Goal: Entertainment & Leisure: Browse casually

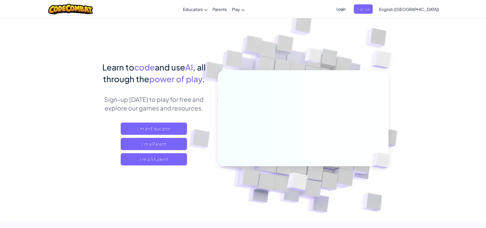
click at [160, 168] on div "Learn to code and use AI , all through the power of play . Sign-up [DATE] to pl…" at bounding box center [154, 118] width 113 height 114
click at [159, 160] on span "I'm a Student" at bounding box center [154, 159] width 66 height 12
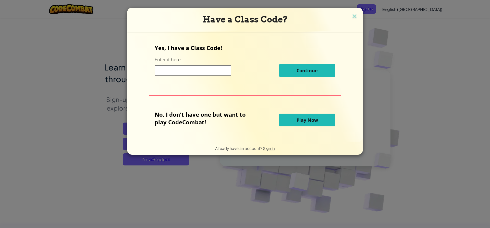
click at [316, 122] on span "Play Now" at bounding box center [307, 120] width 21 height 6
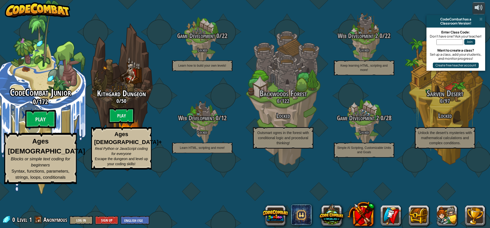
click at [31, 132] on div "CodeCombat Junior 0 / 172 Play Ages [DEMOGRAPHIC_DATA] Blocks or simple text co…" at bounding box center [40, 135] width 97 height 97
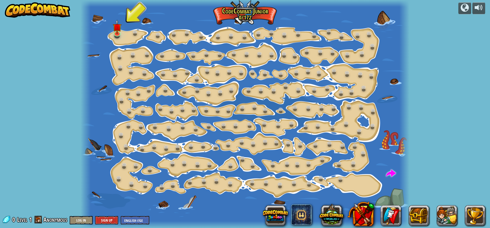
click at [367, 177] on div at bounding box center [245, 114] width 329 height 228
drag, startPoint x: 276, startPoint y: 190, endPoint x: 291, endPoint y: 169, distance: 26.2
click at [278, 183] on div "Step Change (Locked) Change step arguments. Go Smart (Locked) Now we're really …" at bounding box center [245, 114] width 329 height 228
drag, startPoint x: 349, startPoint y: 187, endPoint x: 356, endPoint y: 176, distance: 13.3
click at [353, 180] on div at bounding box center [245, 114] width 329 height 228
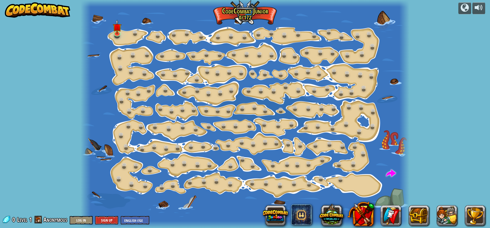
click at [359, 182] on div at bounding box center [245, 114] width 329 height 228
drag, startPoint x: 350, startPoint y: 187, endPoint x: 328, endPoint y: 182, distance: 22.7
click at [347, 187] on div at bounding box center [245, 114] width 329 height 228
click at [318, 184] on div at bounding box center [245, 114] width 329 height 228
drag, startPoint x: 327, startPoint y: 181, endPoint x: 466, endPoint y: 11, distance: 219.0
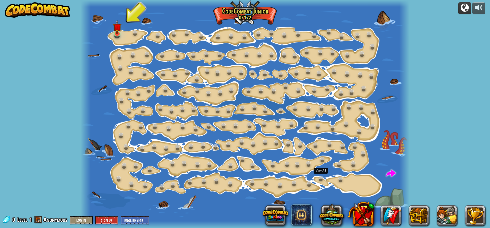
click at [343, 190] on div at bounding box center [245, 114] width 329 height 228
click at [118, 31] on img at bounding box center [117, 24] width 9 height 20
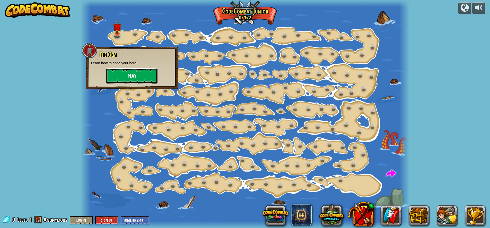
click at [126, 69] on button "Play" at bounding box center [131, 75] width 51 height 15
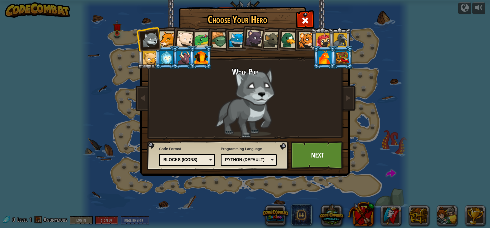
click at [270, 43] on div at bounding box center [272, 40] width 16 height 16
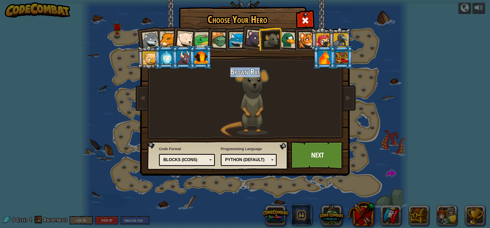
drag, startPoint x: 328, startPoint y: 136, endPoint x: 329, endPoint y: 140, distance: 4.2
click at [329, 8] on div "Choose Your Hero 0 Wolf Pup Cougar Polar Bear Cub Frog Turtle Blue Fox Panther …" at bounding box center [244, 8] width 209 height 1
click at [328, 149] on link "Next" at bounding box center [317, 155] width 53 height 28
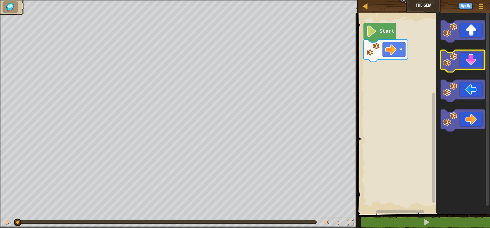
click at [449, 61] on image "Blockly Workspace" at bounding box center [451, 60] width 14 height 14
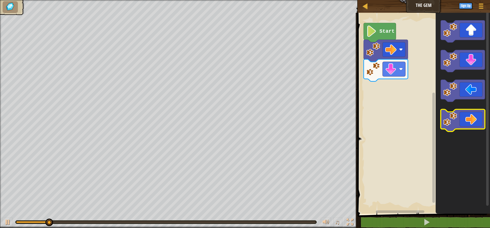
click at [448, 125] on image "Blockly Workspace" at bounding box center [451, 119] width 14 height 14
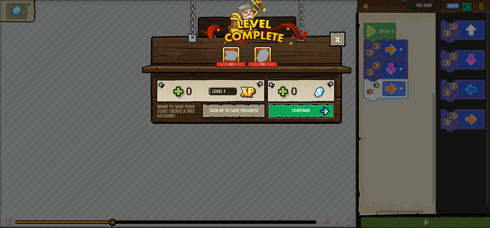
click at [299, 113] on span "Continue" at bounding box center [301, 110] width 18 height 6
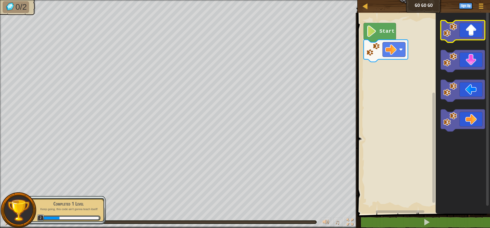
click at [454, 39] on icon "Blockly Workspace" at bounding box center [463, 31] width 44 height 22
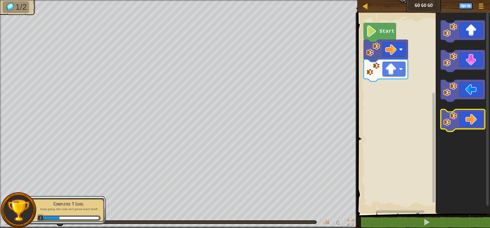
click at [452, 118] on image "Blockly Workspace" at bounding box center [451, 119] width 14 height 14
click at [453, 118] on image "Blockly Workspace" at bounding box center [451, 119] width 14 height 14
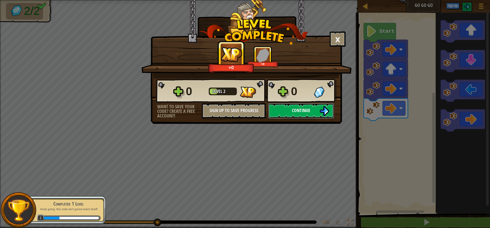
click at [315, 111] on button "Continue" at bounding box center [301, 110] width 66 height 15
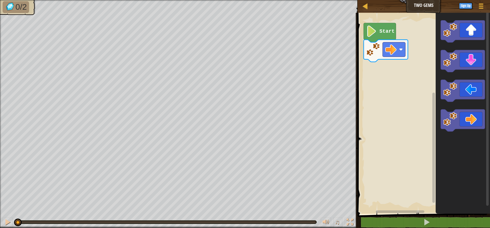
click at [448, 122] on image "Blockly Workspace" at bounding box center [451, 119] width 14 height 14
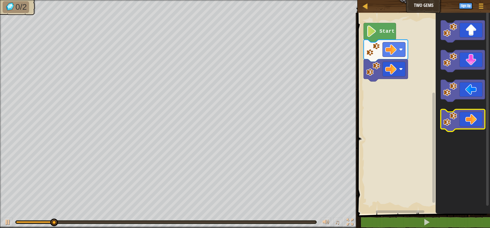
click at [449, 122] on image "Blockly Workspace" at bounding box center [451, 119] width 14 height 14
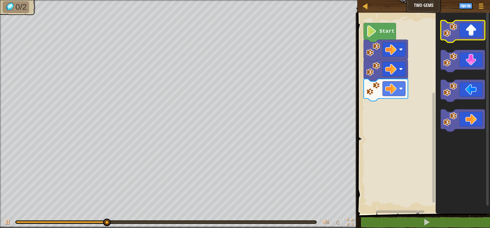
click at [452, 30] on image "Blockly Workspace" at bounding box center [451, 30] width 14 height 14
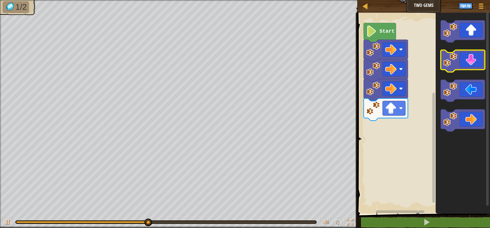
click at [454, 69] on icon "Blockly Workspace" at bounding box center [463, 61] width 44 height 22
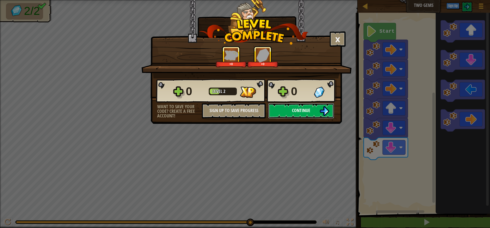
click at [309, 108] on span "Continue" at bounding box center [301, 110] width 18 height 6
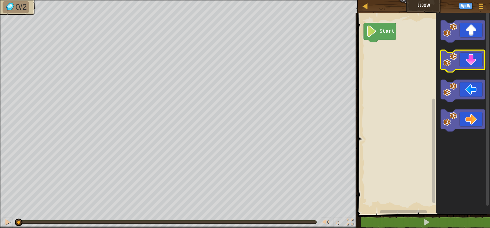
click at [454, 59] on image "Blockly Workspace" at bounding box center [451, 60] width 14 height 14
click at [453, 60] on image "Blockly Workspace" at bounding box center [451, 60] width 14 height 14
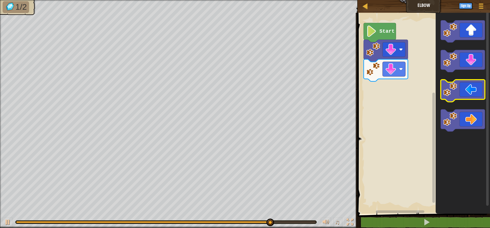
click at [450, 96] on image "Blockly Workspace" at bounding box center [451, 89] width 14 height 14
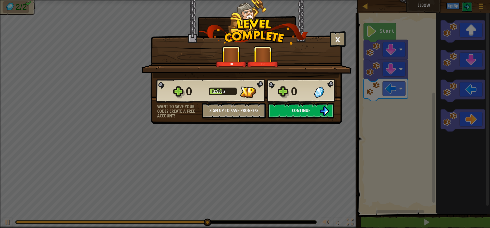
click at [294, 102] on div "0 Level 2 0" at bounding box center [246, 91] width 181 height 25
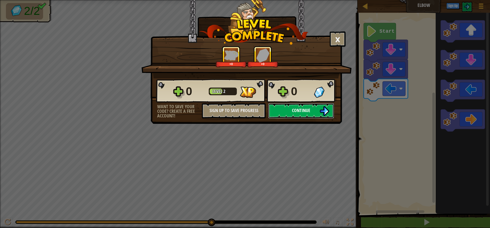
click at [303, 113] on span "Continue" at bounding box center [301, 110] width 18 height 6
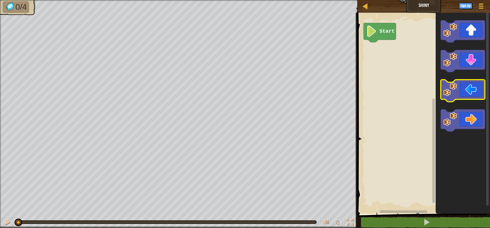
click at [453, 86] on image "Blockly Workspace" at bounding box center [451, 89] width 14 height 14
click at [452, 87] on image "Blockly Workspace" at bounding box center [451, 89] width 14 height 14
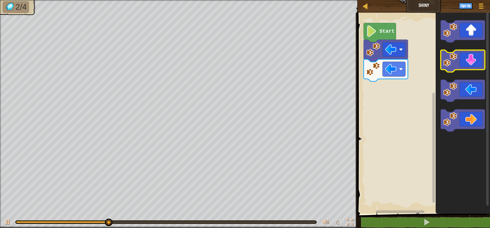
click at [451, 65] on image "Blockly Workspace" at bounding box center [451, 60] width 14 height 14
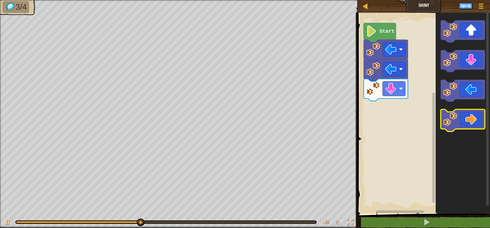
click at [459, 121] on icon "Blockly Workspace" at bounding box center [463, 120] width 44 height 22
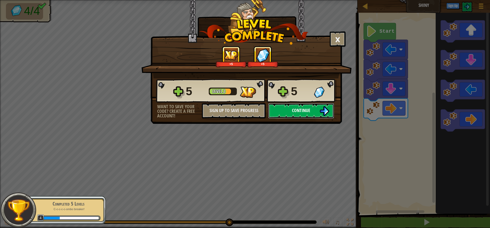
click at [309, 110] on span "Continue" at bounding box center [301, 110] width 18 height 6
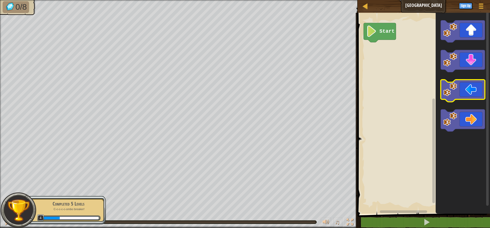
click at [456, 98] on icon "Blockly Workspace" at bounding box center [463, 91] width 44 height 22
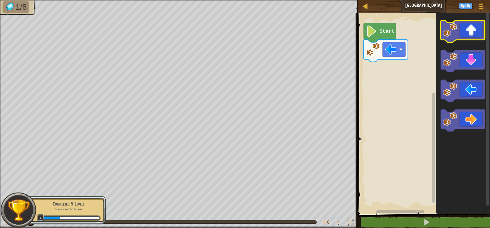
click at [453, 33] on image "Blockly Workspace" at bounding box center [451, 30] width 14 height 14
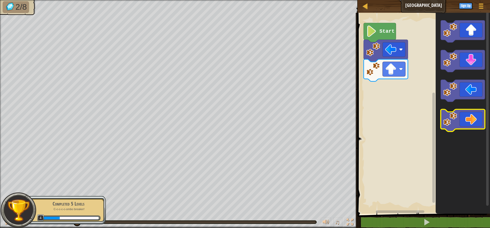
click at [444, 125] on image "Blockly Workspace" at bounding box center [451, 119] width 14 height 14
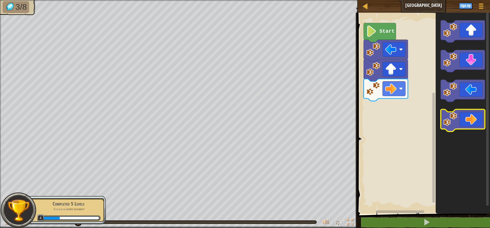
click at [445, 125] on image "Blockly Workspace" at bounding box center [451, 119] width 14 height 14
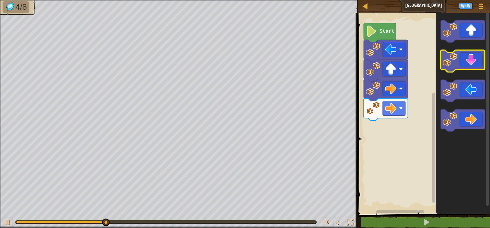
click at [454, 70] on g "Blockly Workspace" at bounding box center [463, 61] width 44 height 22
click at [453, 67] on icon "Blockly Workspace" at bounding box center [463, 61] width 44 height 22
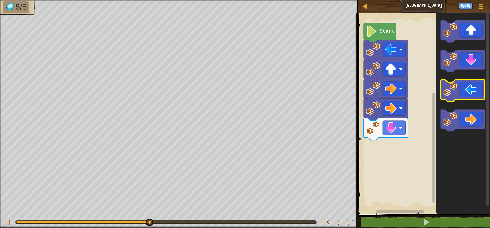
click at [450, 90] on image "Blockly Workspace" at bounding box center [451, 89] width 14 height 14
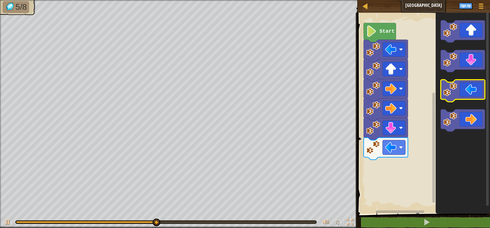
click at [450, 90] on image "Blockly Workspace" at bounding box center [451, 89] width 14 height 14
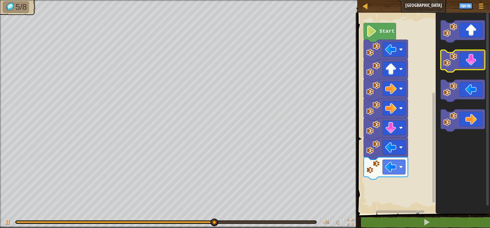
click at [448, 61] on image "Blockly Workspace" at bounding box center [451, 60] width 14 height 14
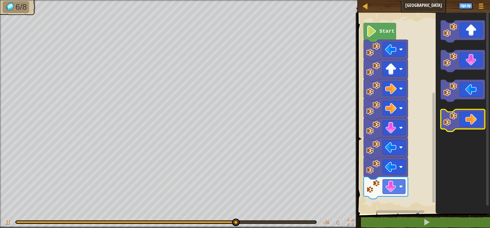
click at [444, 117] on image "Blockly Workspace" at bounding box center [451, 119] width 14 height 14
click at [446, 117] on image "Blockly Workspace" at bounding box center [451, 119] width 14 height 14
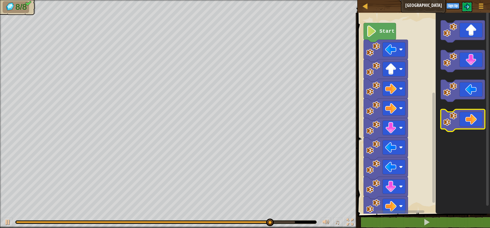
click at [447, 116] on image "Blockly Workspace" at bounding box center [451, 119] width 14 height 14
click at [446, 116] on image "Blockly Workspace" at bounding box center [451, 119] width 14 height 14
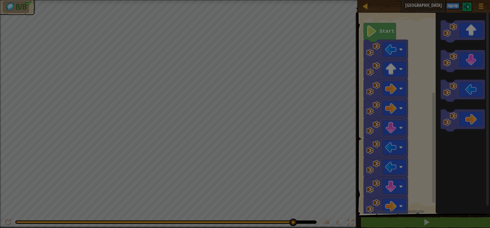
click at [445, 1] on body "Map Gem Square Game Menu Sign Up 1 הההההההההההההההההההההההההההההההההההההההההההה…" at bounding box center [245, 0] width 490 height 1
click at [0, 0] on div "× How fun was this level? Loading... Reticulating Splines... Loading... 0 Level…" at bounding box center [0, 0] width 0 height 0
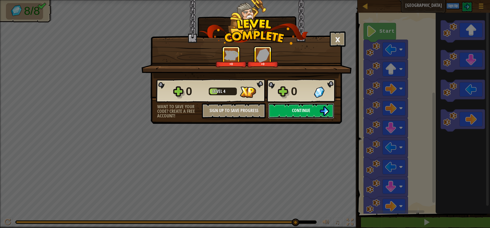
click at [294, 108] on span "Continue" at bounding box center [301, 110] width 18 height 6
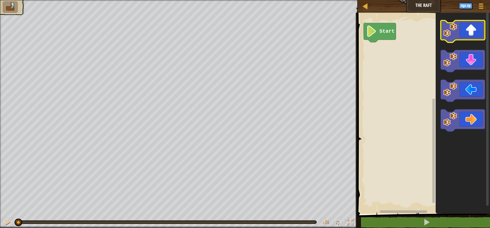
click at [452, 42] on icon "Blockly Workspace" at bounding box center [463, 31] width 44 height 22
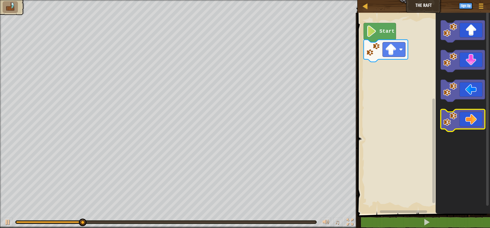
click at [451, 120] on image "Blockly Workspace" at bounding box center [451, 119] width 14 height 14
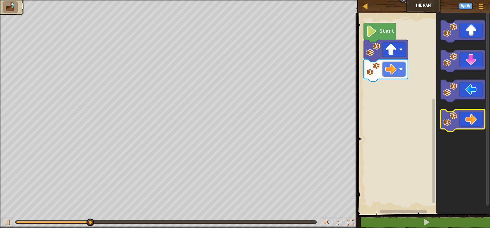
click at [451, 115] on image "Blockly Workspace" at bounding box center [451, 119] width 14 height 14
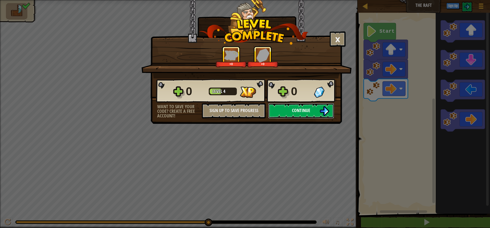
click at [324, 113] on img at bounding box center [325, 111] width 10 height 10
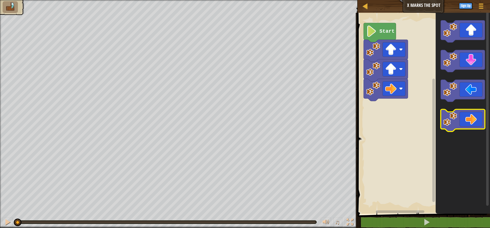
click at [452, 120] on image "Blockly Workspace" at bounding box center [451, 119] width 14 height 14
click at [450, 120] on image "Blockly Workspace" at bounding box center [451, 119] width 14 height 14
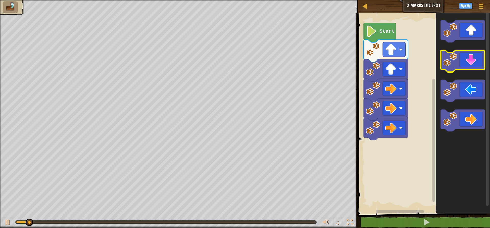
click at [449, 63] on image "Blockly Workspace" at bounding box center [451, 60] width 14 height 14
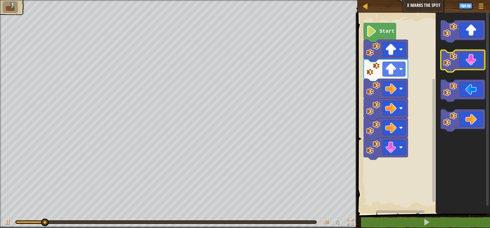
click at [448, 64] on image "Blockly Workspace" at bounding box center [451, 60] width 14 height 14
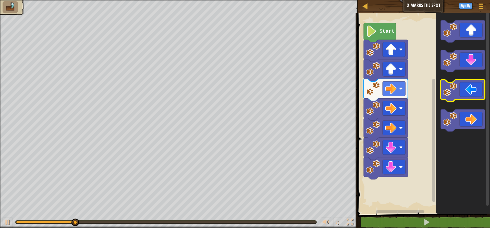
click at [449, 94] on image "Blockly Workspace" at bounding box center [451, 89] width 14 height 14
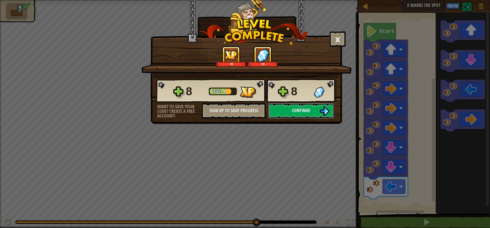
click at [285, 112] on button "Continue" at bounding box center [301, 110] width 66 height 15
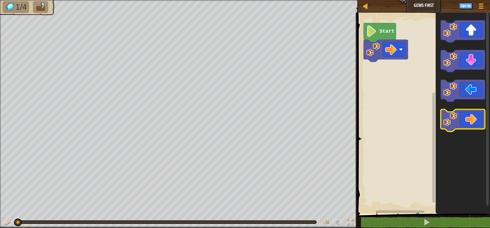
click at [459, 118] on icon "Blockly Workspace" at bounding box center [463, 120] width 44 height 22
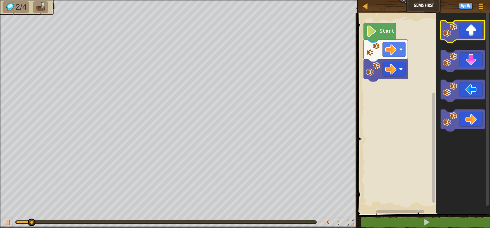
click at [448, 28] on image "Blockly Workspace" at bounding box center [451, 30] width 14 height 14
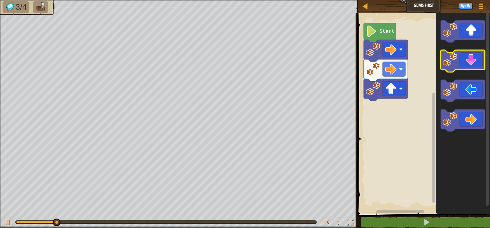
click at [453, 65] on image "Blockly Workspace" at bounding box center [451, 60] width 14 height 14
click at [452, 66] on image "Blockly Workspace" at bounding box center [451, 60] width 14 height 14
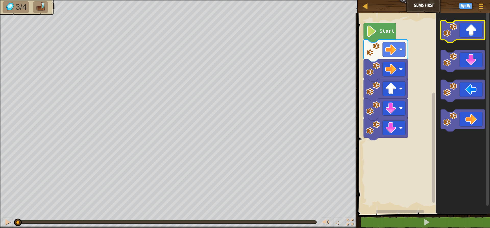
click at [452, 29] on image "Blockly Workspace" at bounding box center [451, 30] width 14 height 14
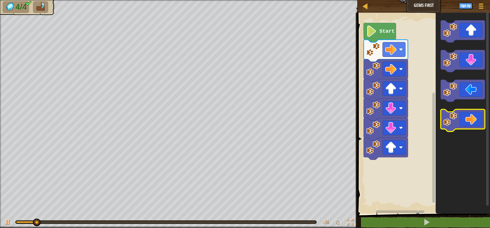
click at [456, 123] on image "Blockly Workspace" at bounding box center [451, 119] width 14 height 14
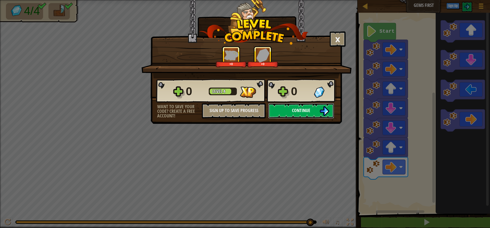
click at [301, 105] on button "Continue" at bounding box center [301, 110] width 66 height 15
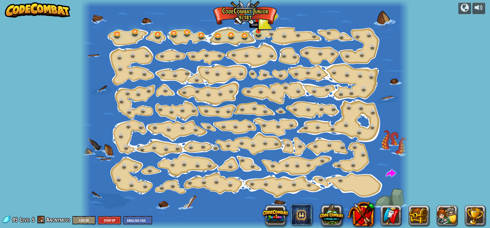
click at [257, 27] on img at bounding box center [258, 22] width 9 height 20
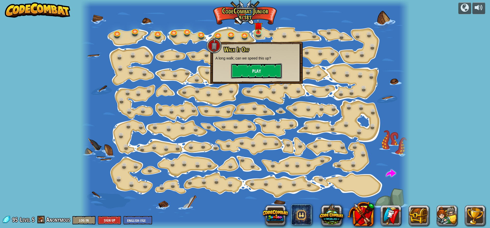
click at [246, 74] on button "Play" at bounding box center [256, 70] width 51 height 15
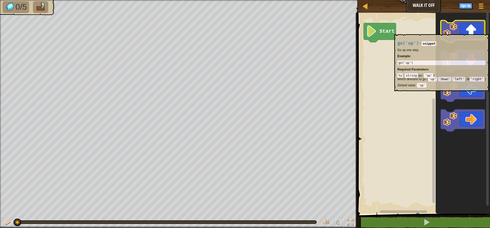
click at [450, 32] on image "Blockly Workspace" at bounding box center [451, 30] width 14 height 14
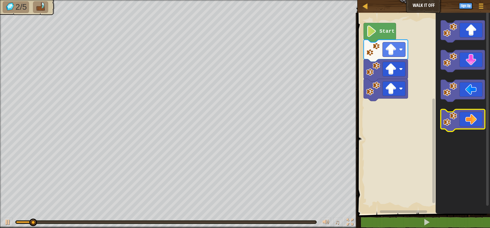
click at [451, 125] on image "Blockly Workspace" at bounding box center [451, 119] width 14 height 14
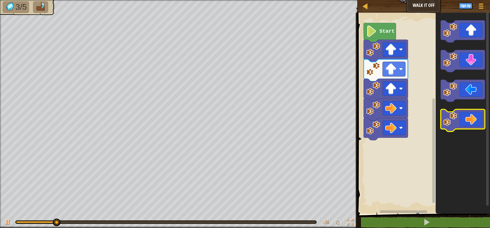
click at [451, 125] on image "Blockly Workspace" at bounding box center [451, 119] width 14 height 14
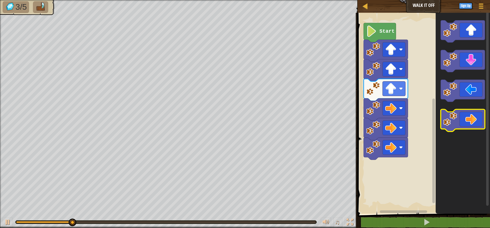
click at [451, 125] on image "Blockly Workspace" at bounding box center [451, 119] width 14 height 14
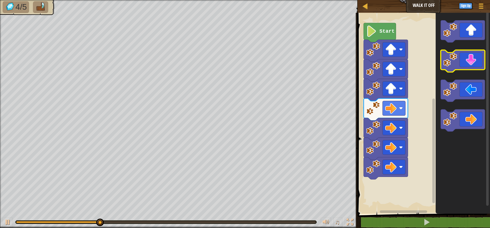
click at [450, 61] on image "Blockly Workspace" at bounding box center [451, 60] width 14 height 14
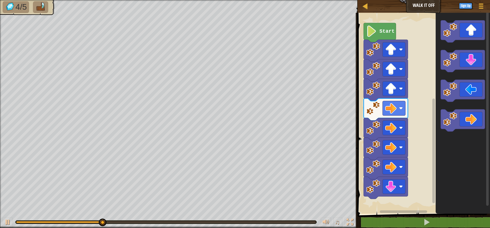
click at [450, 62] on image "Blockly Workspace" at bounding box center [451, 60] width 14 height 14
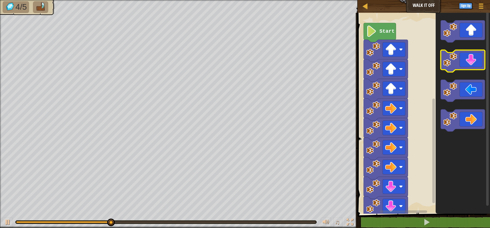
click at [449, 64] on image "Blockly Workspace" at bounding box center [451, 60] width 14 height 14
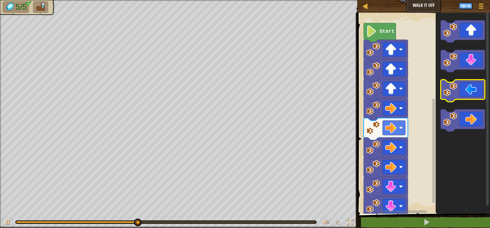
click at [442, 96] on icon "Blockly Workspace" at bounding box center [463, 91] width 44 height 22
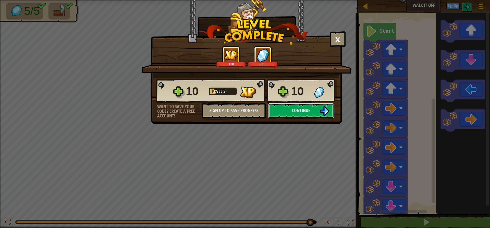
click at [317, 113] on button "Continue" at bounding box center [301, 110] width 66 height 15
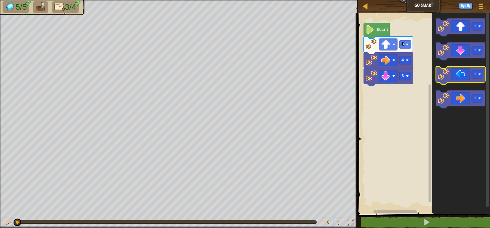
click at [452, 82] on icon "Blockly Workspace" at bounding box center [460, 75] width 49 height 18
click at [402, 105] on div "3 4 3 Start 1 1 1 1" at bounding box center [423, 112] width 134 height 204
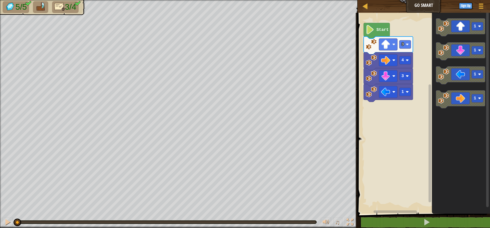
click at [453, 85] on icon "Blockly Workspace" at bounding box center [461, 112] width 58 height 204
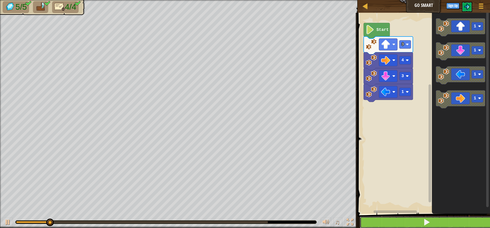
click at [388, 220] on button at bounding box center [427, 223] width 134 height 12
click at [382, 225] on button at bounding box center [427, 223] width 134 height 12
click at [395, 222] on button at bounding box center [427, 223] width 134 height 12
click at [429, 221] on span at bounding box center [426, 222] width 7 height 7
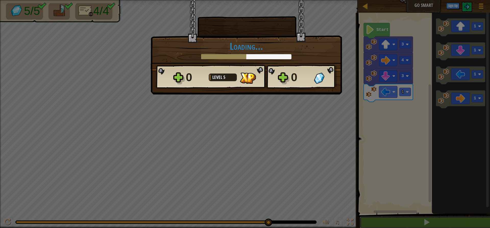
scroll to position [0, 0]
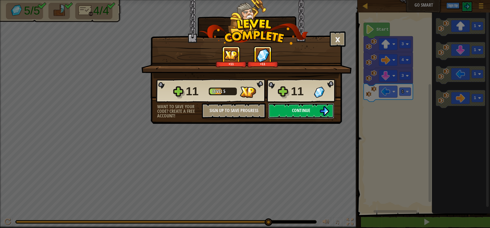
click at [281, 115] on button "Continue" at bounding box center [301, 110] width 66 height 15
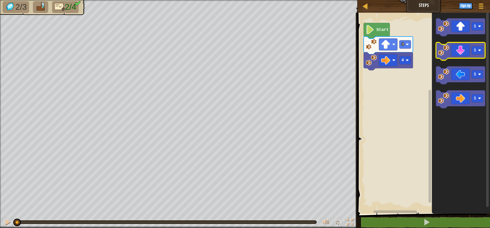
click at [445, 52] on image "Blockly Workspace" at bounding box center [443, 50] width 11 height 11
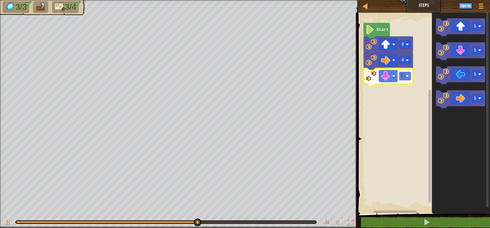
click at [449, 84] on icon "1 1 1 1" at bounding box center [461, 112] width 58 height 204
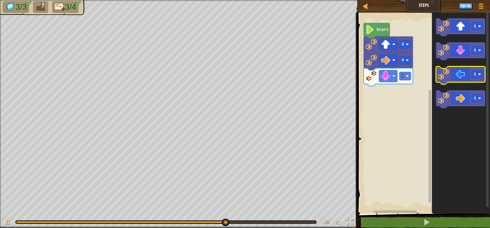
click at [444, 74] on image "Blockly Workspace" at bounding box center [443, 74] width 11 height 11
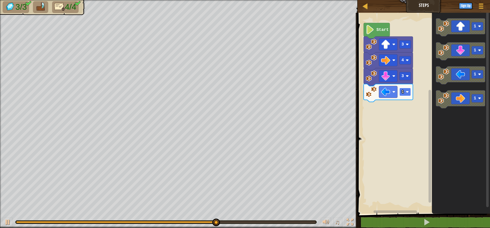
click at [405, 89] on rect "Blockly Workspace" at bounding box center [405, 92] width 11 height 8
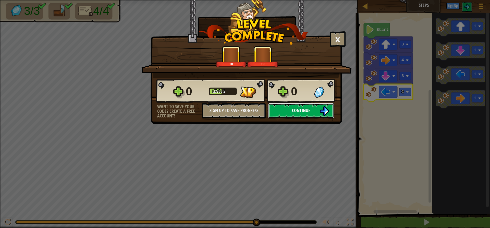
click at [323, 114] on img at bounding box center [325, 111] width 10 height 10
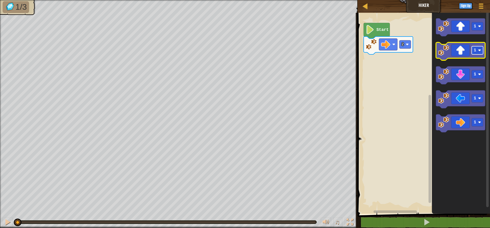
click at [481, 52] on image "Blockly Workspace" at bounding box center [479, 50] width 3 height 3
click at [386, 70] on div "2 Start 1 3 1 1 1" at bounding box center [423, 112] width 134 height 204
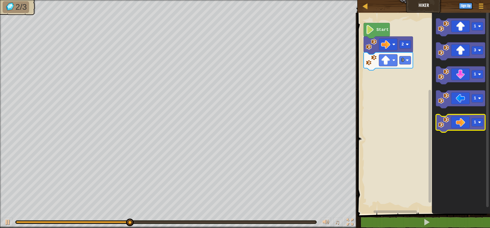
click at [447, 124] on image "Blockly Workspace" at bounding box center [443, 122] width 11 height 11
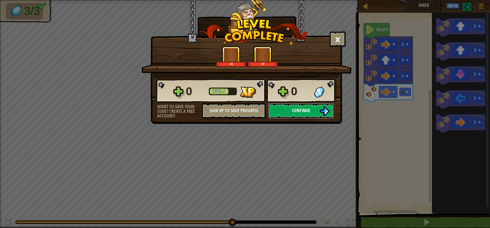
click at [304, 109] on span "Continue" at bounding box center [301, 110] width 18 height 6
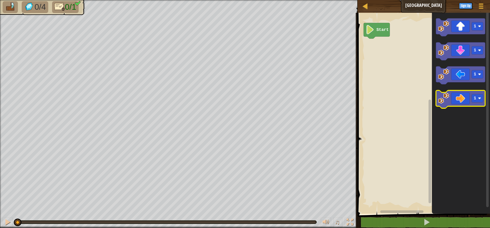
click at [442, 105] on icon "Blockly Workspace" at bounding box center [460, 99] width 49 height 18
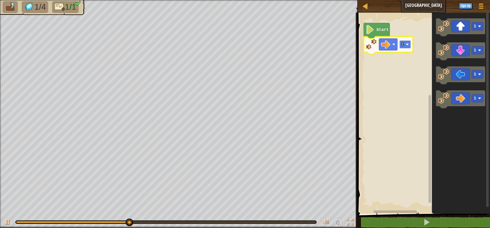
click at [408, 44] on image "Blockly Workspace" at bounding box center [407, 44] width 3 height 3
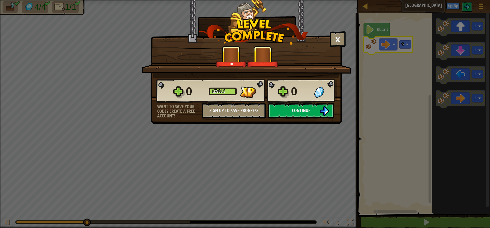
click at [305, 101] on div "0 Level 5 0" at bounding box center [246, 91] width 181 height 25
click at [310, 108] on span "Continue" at bounding box center [301, 110] width 18 height 6
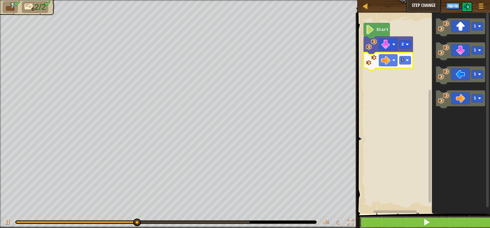
click at [421, 220] on button at bounding box center [427, 223] width 134 height 12
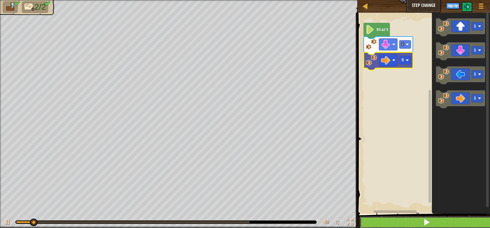
click at [423, 217] on button at bounding box center [427, 223] width 134 height 12
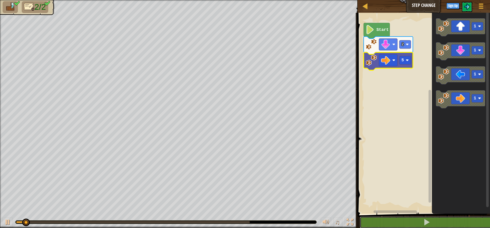
drag, startPoint x: 423, startPoint y: 217, endPoint x: 426, endPoint y: 216, distance: 3.6
click at [426, 216] on div "1 2 3 go ( 'down' , 2 ) go ( 'right' , 2 ) הההההההההההההההההההההההההההההההההההה…" at bounding box center [423, 130] width 134 height 230
drag, startPoint x: 426, startPoint y: 216, endPoint x: 427, endPoint y: 213, distance: 3.3
click at [427, 213] on div "1 2 3 go ( 'down' , 2 ) go ( 'right' , 2 ) הההההההההההההההההההההההההההההההההההה…" at bounding box center [423, 130] width 134 height 230
click at [427, 212] on g "Blockly Workspace" at bounding box center [392, 212] width 72 height 4
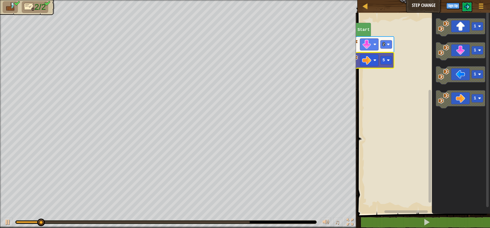
click at [427, 212] on rect "Blockly Workspace" at bounding box center [407, 211] width 44 height 3
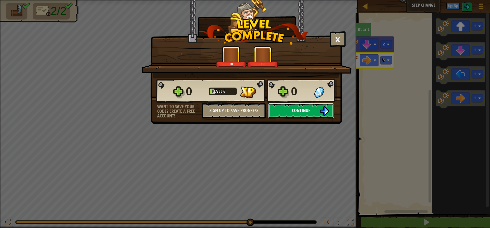
click at [309, 106] on button "Continue" at bounding box center [301, 110] width 66 height 15
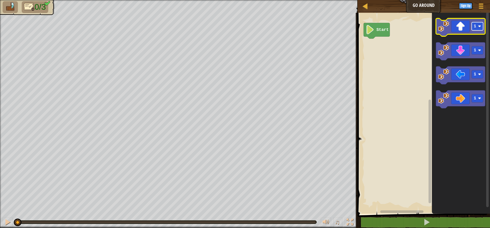
click at [479, 30] on rect "Blockly Workspace" at bounding box center [477, 26] width 11 height 8
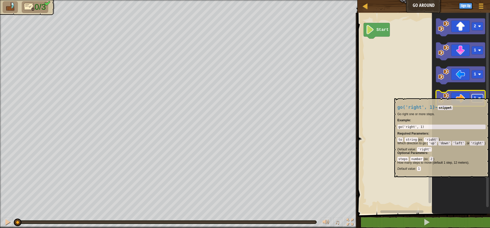
click at [481, 96] on rect "Blockly Workspace" at bounding box center [477, 98] width 11 height 8
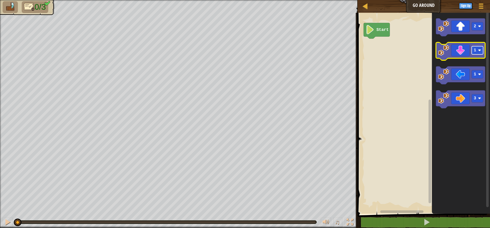
click at [475, 50] on text "1" at bounding box center [475, 50] width 3 height 5
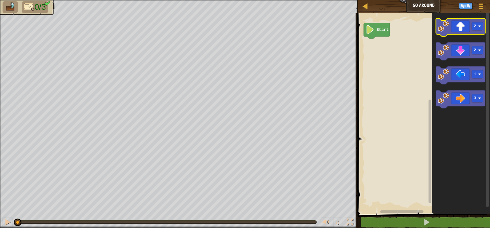
click at [447, 29] on image "Blockly Workspace" at bounding box center [443, 26] width 11 height 11
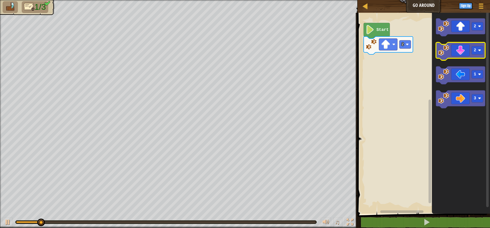
click at [448, 48] on image "Blockly Workspace" at bounding box center [443, 50] width 11 height 11
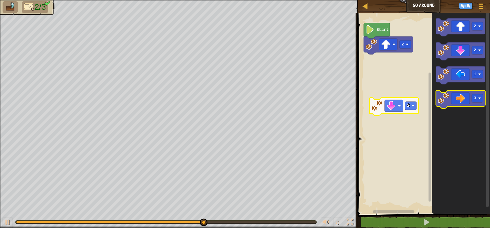
click at [440, 97] on image "Blockly Workspace" at bounding box center [443, 98] width 11 height 11
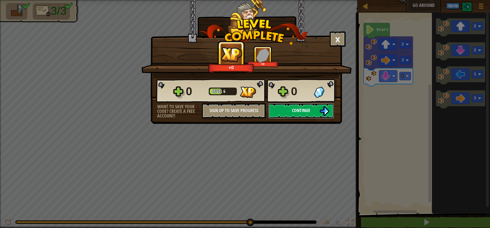
click at [306, 109] on span "Continue" at bounding box center [301, 110] width 18 height 6
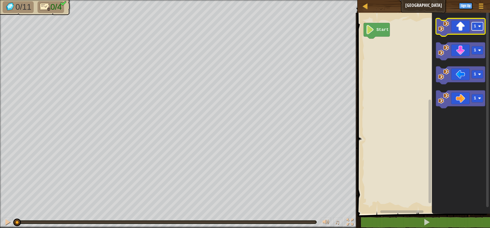
click at [480, 26] on image "Blockly Workspace" at bounding box center [479, 26] width 3 height 3
click at [443, 34] on icon "Blockly Workspace" at bounding box center [460, 27] width 49 height 18
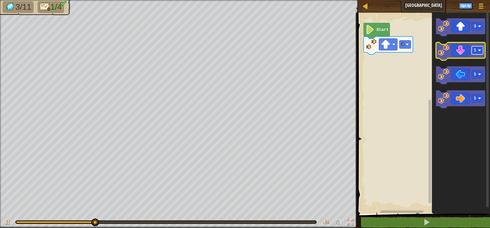
click at [482, 52] on rect "Blockly Workspace" at bounding box center [477, 50] width 11 height 8
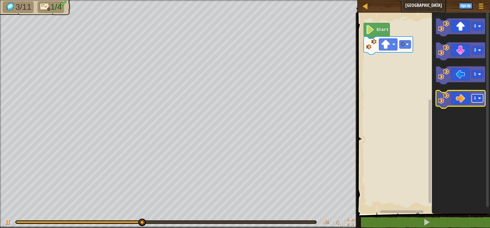
click at [481, 101] on rect "Blockly Workspace" at bounding box center [477, 98] width 11 height 8
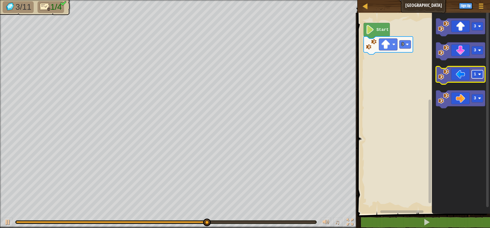
click at [475, 76] on text "1" at bounding box center [475, 74] width 3 height 5
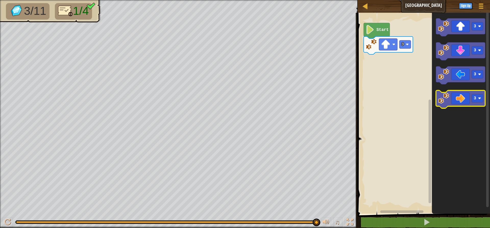
click at [448, 102] on image "Blockly Workspace" at bounding box center [443, 98] width 11 height 11
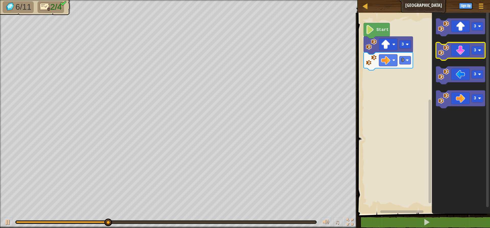
click at [445, 54] on image "Blockly Workspace" at bounding box center [443, 50] width 11 height 11
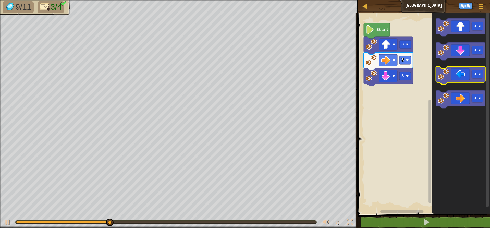
click at [445, 79] on image "Blockly Workspace" at bounding box center [443, 74] width 11 height 11
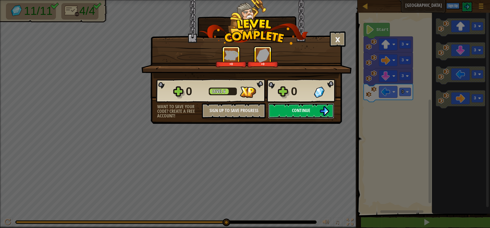
click at [295, 113] on span "Continue" at bounding box center [301, 110] width 18 height 6
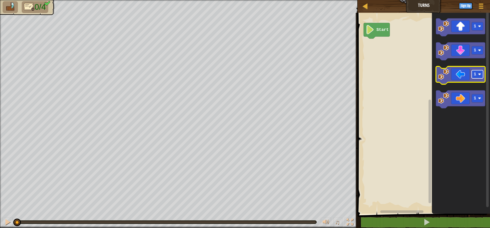
click at [472, 78] on g "1" at bounding box center [477, 74] width 11 height 8
click at [479, 75] on image "Blockly Workspace" at bounding box center [479, 74] width 3 height 3
click at [447, 79] on image "Blockly Workspace" at bounding box center [443, 74] width 11 height 11
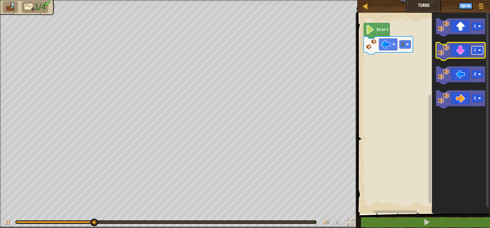
click at [480, 53] on rect "Blockly Workspace" at bounding box center [477, 50] width 11 height 8
click at [449, 56] on g "2" at bounding box center [460, 51] width 49 height 18
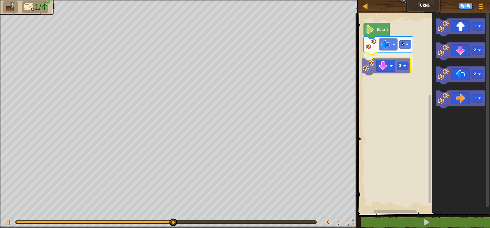
click at [380, 67] on div "2 2 Start 1 2 2 1 2" at bounding box center [423, 112] width 134 height 204
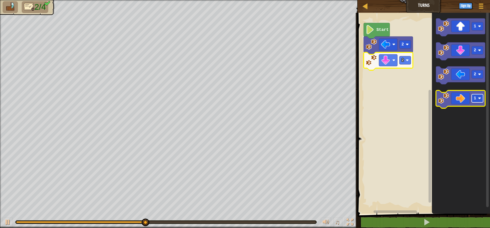
click at [478, 98] on rect "Blockly Workspace" at bounding box center [477, 98] width 11 height 8
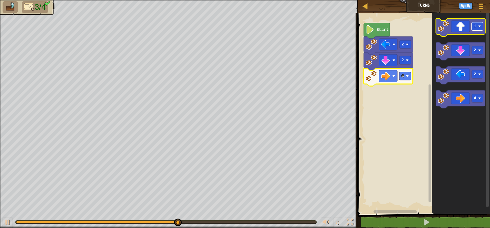
click at [478, 30] on rect "Blockly Workspace" at bounding box center [477, 26] width 11 height 8
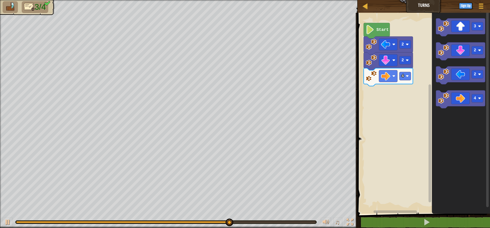
click at [421, 55] on div "2 2 4 Start 3 2 2 4" at bounding box center [423, 112] width 134 height 204
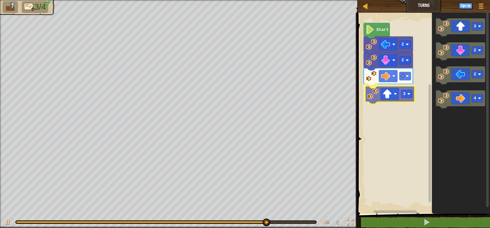
click at [374, 102] on div "2 2 4 3 Start 3 2 2 4 3" at bounding box center [423, 112] width 134 height 204
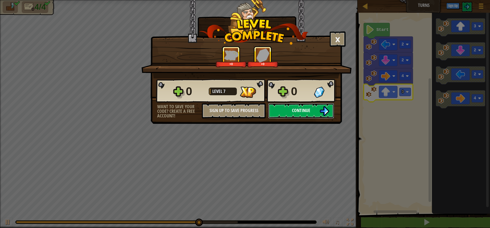
click at [294, 113] on span "Continue" at bounding box center [301, 110] width 18 height 6
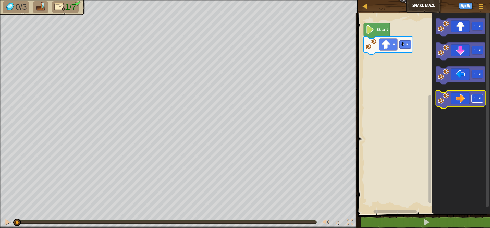
click at [480, 100] on image "Blockly Workspace" at bounding box center [479, 98] width 3 height 3
click at [440, 101] on image "Blockly Workspace" at bounding box center [443, 98] width 11 height 11
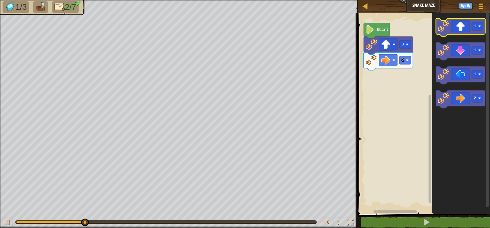
click at [446, 31] on image "Blockly Workspace" at bounding box center [443, 26] width 11 height 11
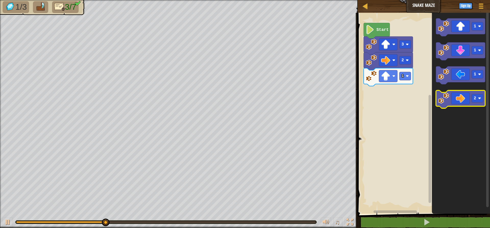
click at [449, 100] on g "2" at bounding box center [460, 99] width 49 height 18
click at [449, 105] on icon "Blockly Workspace" at bounding box center [460, 99] width 49 height 18
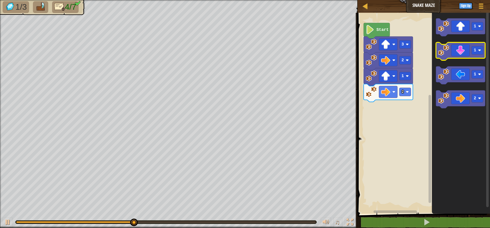
click at [447, 56] on icon "Blockly Workspace" at bounding box center [460, 51] width 49 height 18
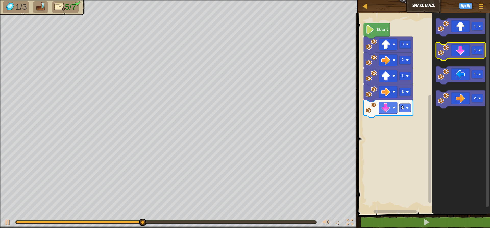
click at [447, 57] on icon "Blockly Workspace" at bounding box center [460, 51] width 49 height 18
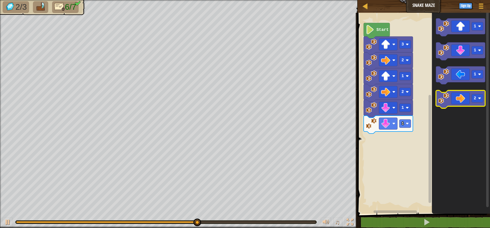
click at [449, 97] on image "Blockly Workspace" at bounding box center [443, 98] width 11 height 11
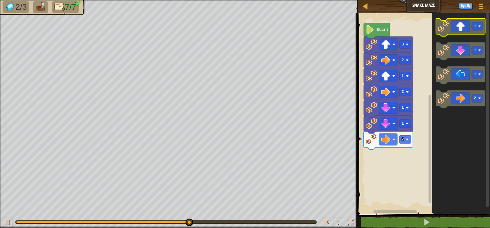
click at [439, 32] on image "Blockly Workspace" at bounding box center [443, 26] width 11 height 11
click at [449, 25] on image "Blockly Workspace" at bounding box center [443, 26] width 11 height 11
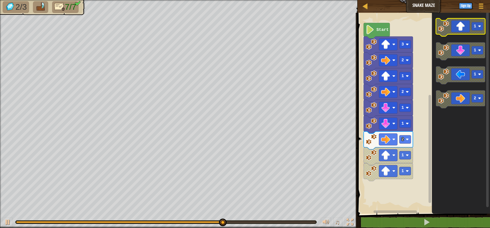
click at [449, 25] on image "Blockly Workspace" at bounding box center [443, 26] width 11 height 11
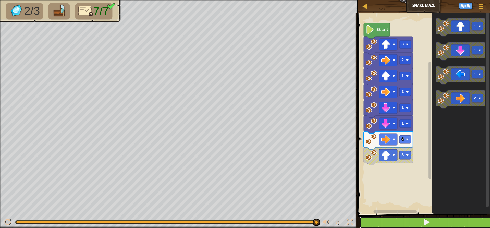
click at [372, 224] on button at bounding box center [427, 223] width 134 height 12
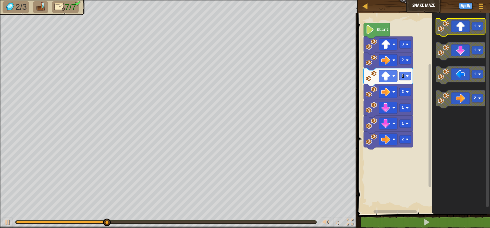
click at [478, 25] on rect "Blockly Workspace" at bounding box center [477, 26] width 11 height 8
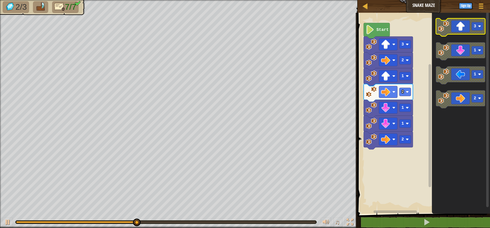
click at [443, 33] on icon "Blockly Workspace" at bounding box center [460, 27] width 49 height 18
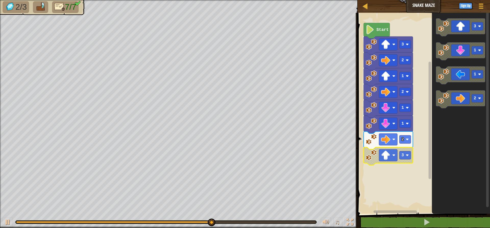
click at [367, 156] on image "Blockly Workspace" at bounding box center [371, 155] width 11 height 11
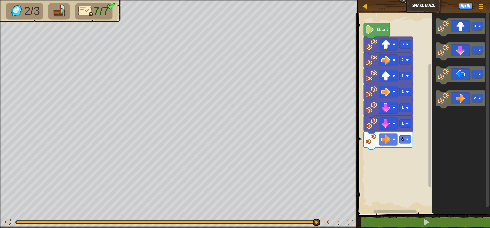
click at [467, 194] on icon "Blockly Workspace" at bounding box center [461, 112] width 58 height 204
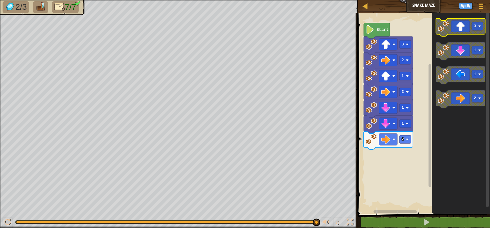
click at [454, 32] on icon "Blockly Workspace" at bounding box center [460, 27] width 49 height 18
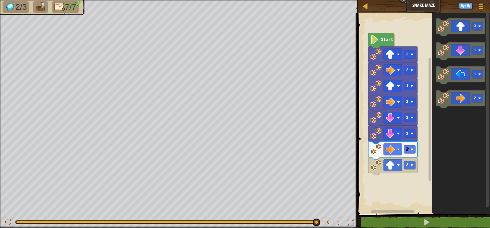
click at [367, 161] on rect "Blockly Workspace" at bounding box center [423, 112] width 134 height 204
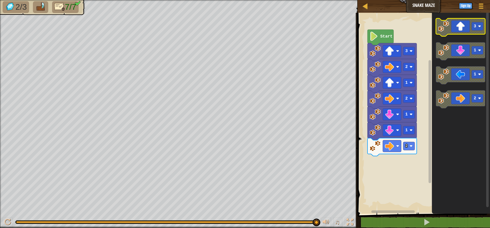
click at [441, 31] on image "Blockly Workspace" at bounding box center [443, 26] width 11 height 11
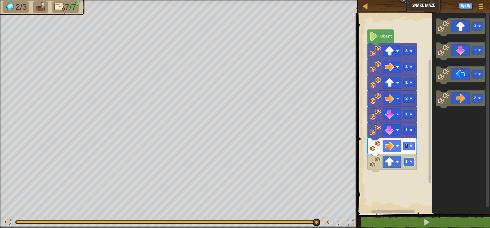
click at [415, 159] on rect "Blockly Workspace" at bounding box center [408, 162] width 11 height 8
click at [398, 165] on rect "Blockly Workspace" at bounding box center [392, 162] width 18 height 12
click at [410, 142] on div "Start 3 2 1 2 1 1 2 3 1 1 2" at bounding box center [423, 112] width 134 height 204
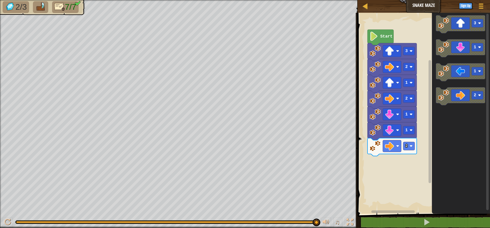
click at [448, 99] on image "Blockly Workspace" at bounding box center [443, 95] width 11 height 11
click at [411, 161] on image "Blockly Workspace" at bounding box center [411, 161] width 3 height 3
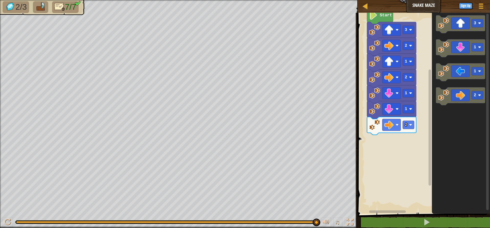
click at [379, 143] on rect "Blockly Workspace" at bounding box center [423, 112] width 134 height 204
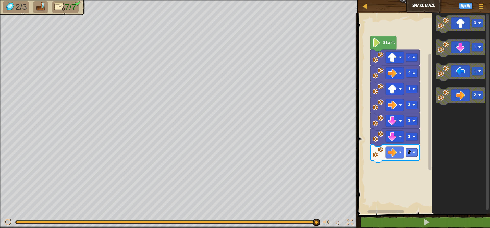
click at [409, 168] on rect "Blockly Workspace" at bounding box center [423, 112] width 134 height 204
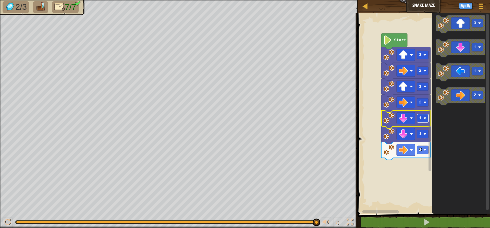
click at [420, 118] on text "1" at bounding box center [420, 118] width 3 height 5
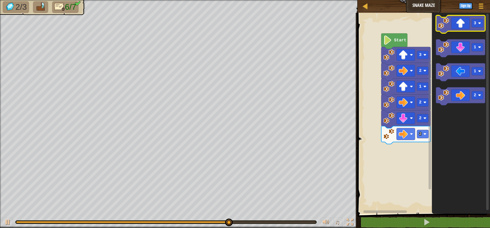
click at [444, 26] on image "Blockly Workspace" at bounding box center [443, 23] width 11 height 11
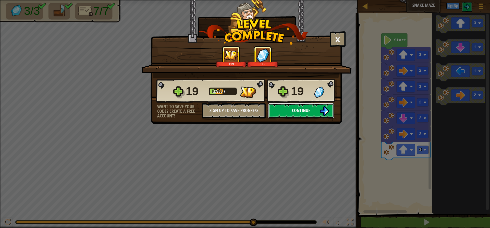
click at [324, 111] on img at bounding box center [325, 111] width 10 height 10
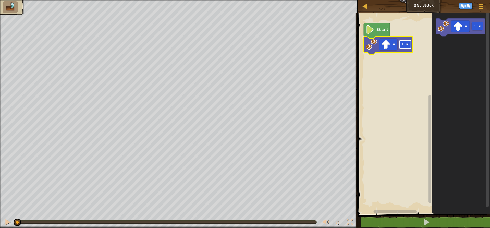
click at [407, 45] on image "Blockly Workspace" at bounding box center [407, 44] width 3 height 3
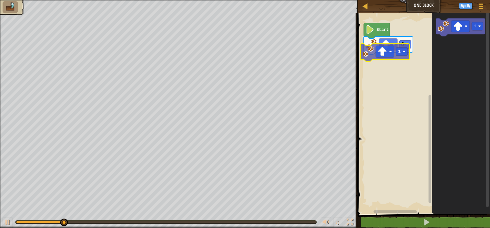
click at [371, 57] on div "Start 2 1 1 1" at bounding box center [423, 112] width 134 height 204
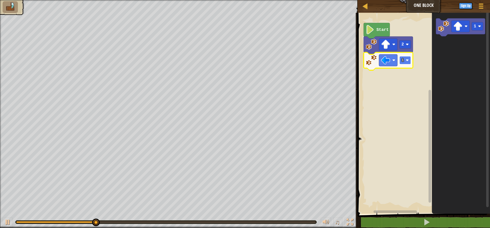
click at [409, 61] on rect "Blockly Workspace" at bounding box center [405, 60] width 11 height 8
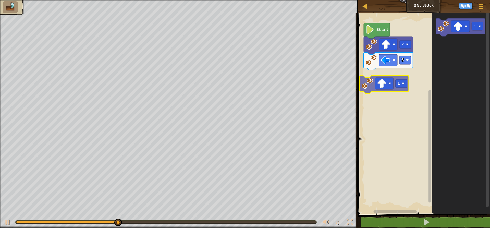
click at [371, 80] on div "Start 2 3 1 1" at bounding box center [423, 112] width 134 height 204
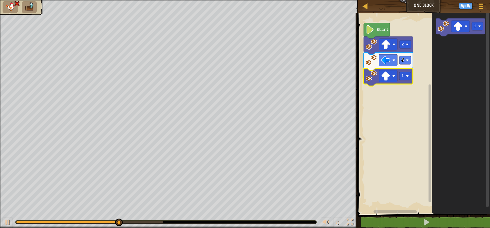
click at [371, 79] on image "Blockly Workspace" at bounding box center [371, 75] width 11 height 11
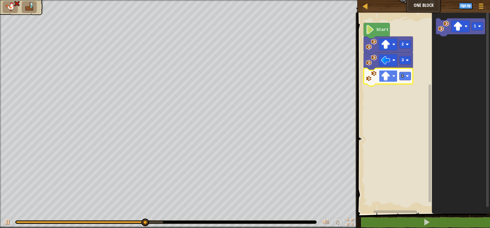
click at [396, 80] on rect "Blockly Workspace" at bounding box center [388, 76] width 18 height 12
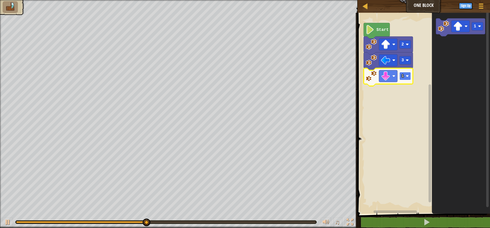
click at [408, 74] on rect "Blockly Workspace" at bounding box center [405, 76] width 11 height 8
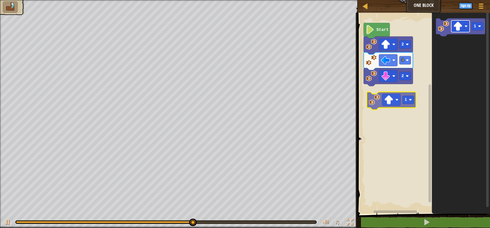
click at [388, 101] on div "Start 2 3 2 1 1" at bounding box center [423, 112] width 134 height 204
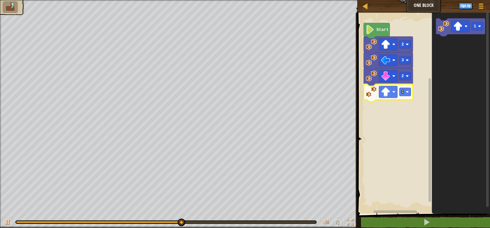
click at [388, 93] on image "Blockly Workspace" at bounding box center [385, 91] width 9 height 9
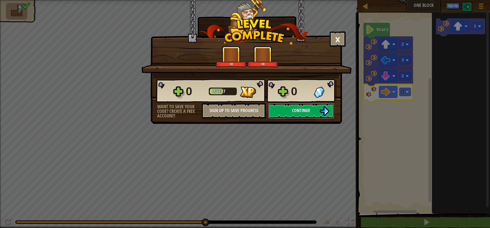
click at [314, 116] on button "Continue" at bounding box center [301, 110] width 66 height 15
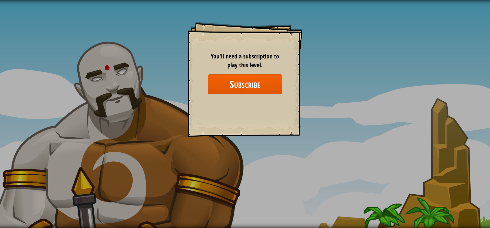
drag, startPoint x: 362, startPoint y: 91, endPoint x: 362, endPoint y: 96, distance: 4.6
click at [362, 96] on div "Goals Start Level Error loading from server. Try refreshing the page. You'll ne…" at bounding box center [245, 114] width 490 height 228
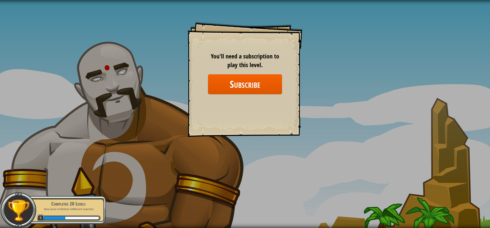
click at [108, 186] on div "Goals Start Level Error loading from server. Try refreshing the page. You'll ne…" at bounding box center [245, 114] width 490 height 228
drag, startPoint x: 188, startPoint y: 132, endPoint x: 183, endPoint y: 125, distance: 8.5
click at [185, 127] on div "Goals Start Level Error loading from server. Try refreshing the page. You'll ne…" at bounding box center [245, 114] width 490 height 228
drag, startPoint x: 152, startPoint y: 89, endPoint x: 168, endPoint y: 61, distance: 32.0
click at [167, 62] on div "Goals Start Level Error loading from server. Try refreshing the page. You'll ne…" at bounding box center [245, 114] width 490 height 228
